Goal: Information Seeking & Learning: Compare options

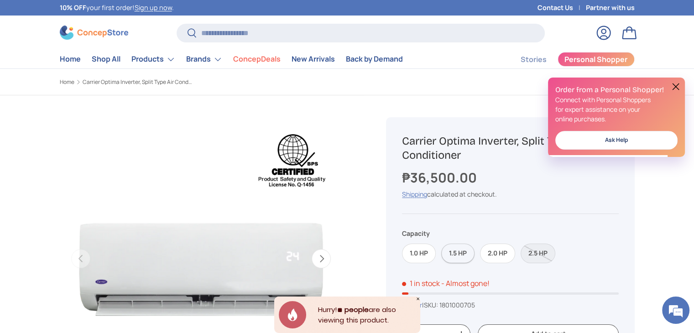
click at [457, 253] on label "1.5 HP" at bounding box center [457, 254] width 33 height 20
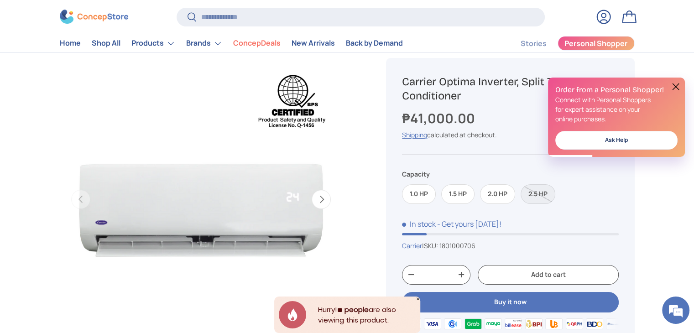
scroll to position [91, 0]
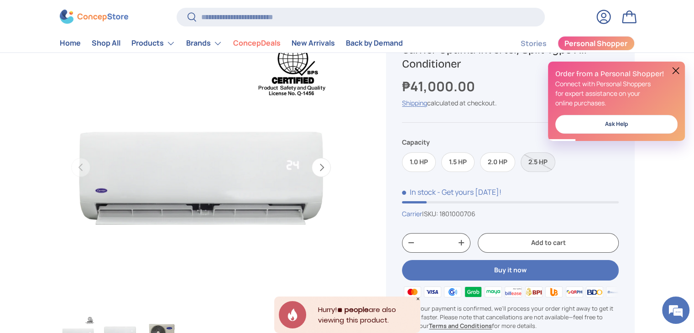
click at [540, 159] on label "2.5 HP" at bounding box center [538, 162] width 35 height 20
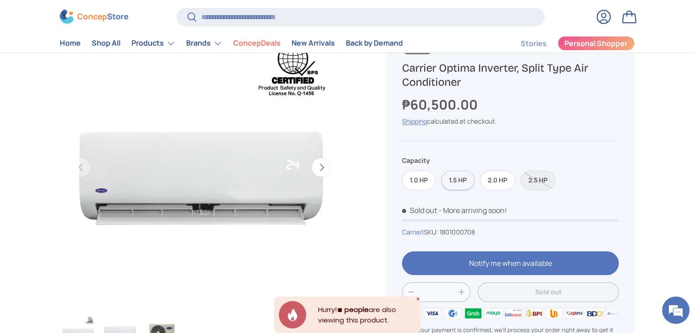
click at [459, 184] on label "1.5 HP" at bounding box center [457, 181] width 33 height 20
